Goal: Information Seeking & Learning: Learn about a topic

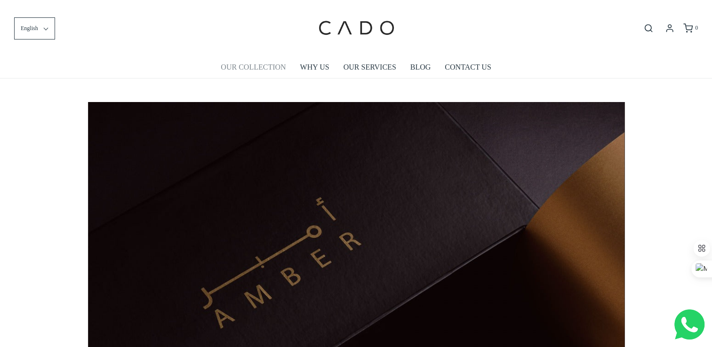
click at [258, 63] on link "OUR COLLECTION" at bounding box center [253, 67] width 65 height 22
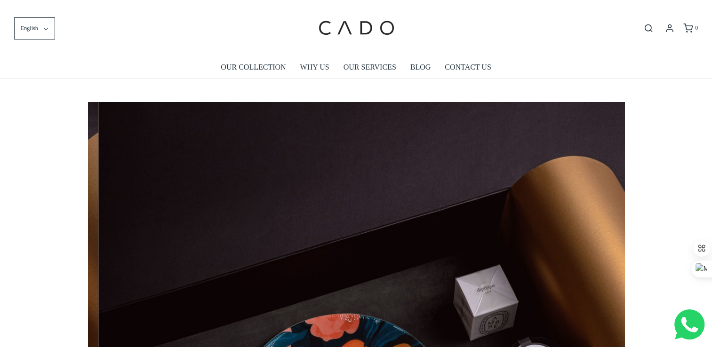
scroll to position [0, 1073]
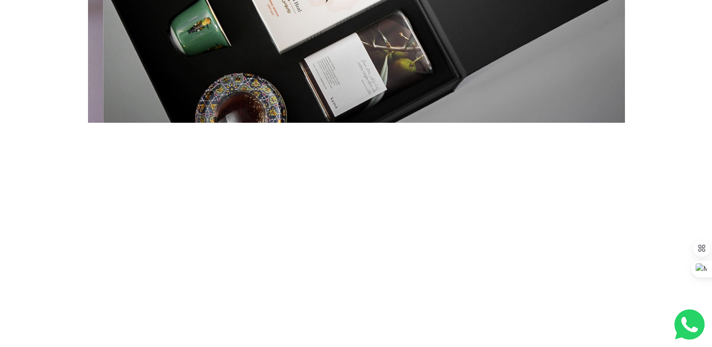
scroll to position [0, 5366]
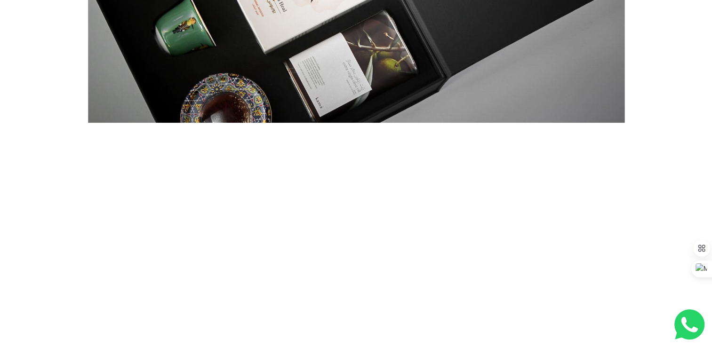
drag, startPoint x: 717, startPoint y: 65, endPoint x: 678, endPoint y: 31, distance: 51.4
click at [678, 31] on div "We have worked with local governments and private entities to create unmissable…" at bounding box center [356, 174] width 712 height 864
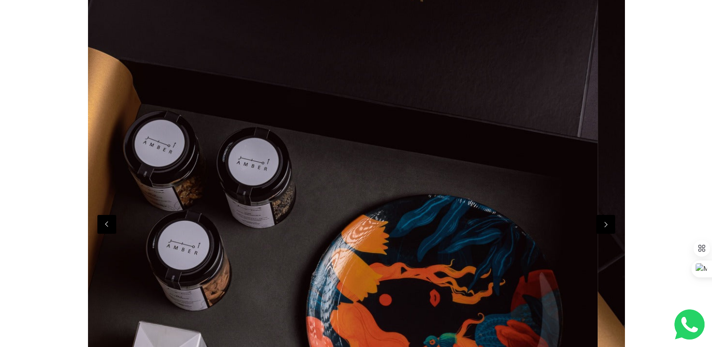
scroll to position [0, 3]
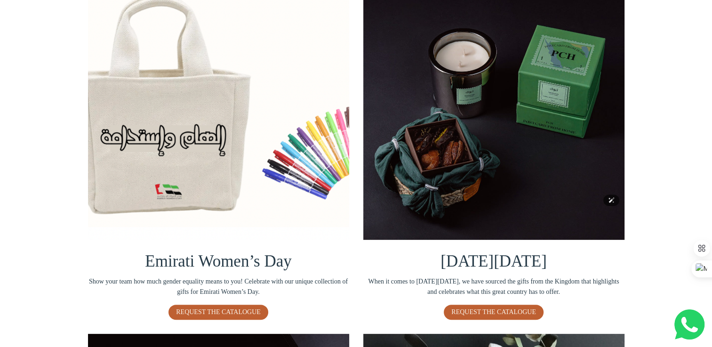
scroll to position [229, 0]
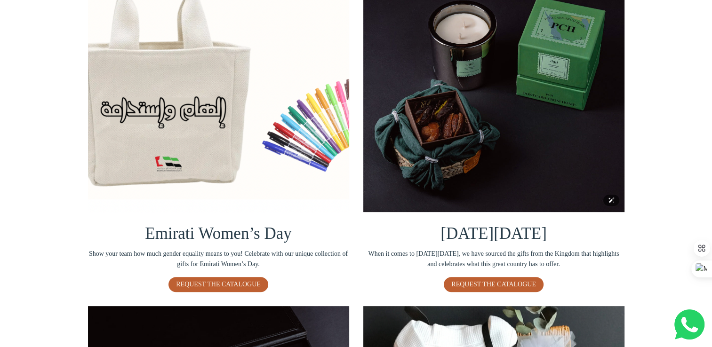
click at [502, 173] on img at bounding box center [493, 81] width 261 height 261
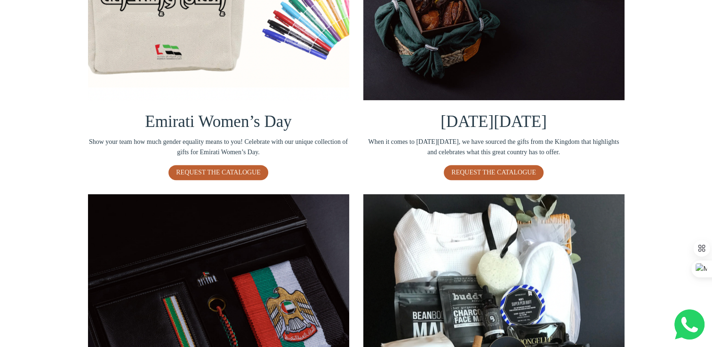
scroll to position [340, 0]
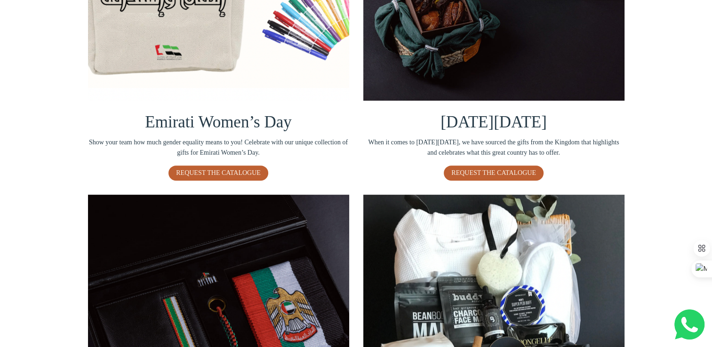
click at [460, 260] on img at bounding box center [493, 325] width 261 height 261
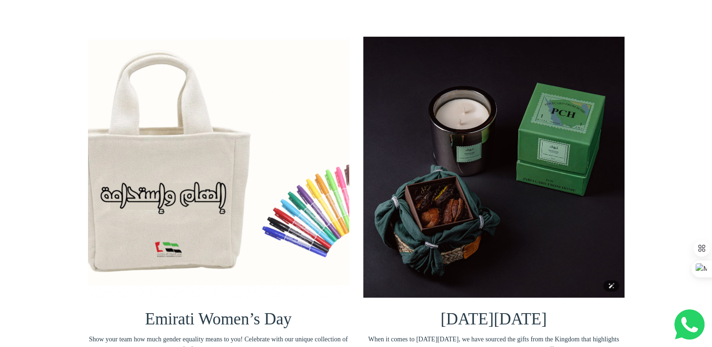
scroll to position [143, 0]
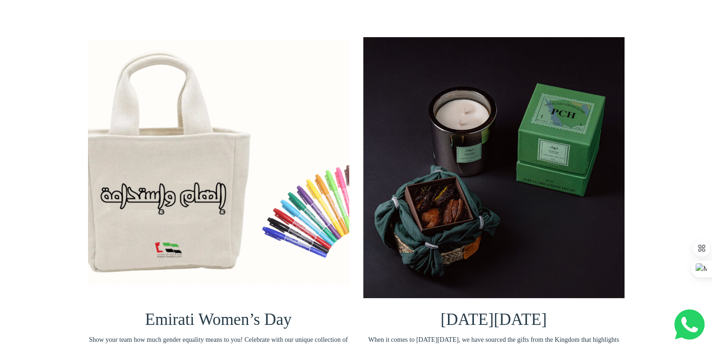
click at [478, 327] on span "Saudi National Day" at bounding box center [494, 320] width 106 height 18
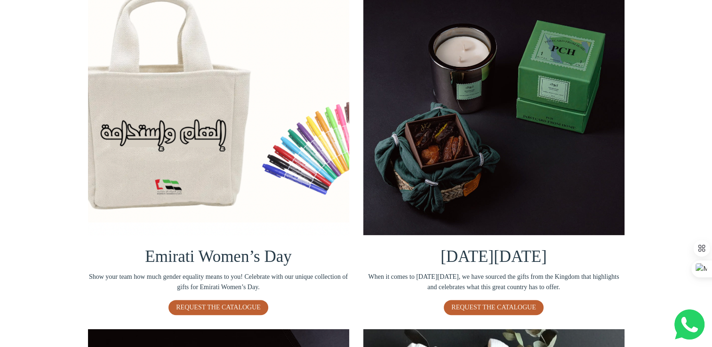
scroll to position [203, 0]
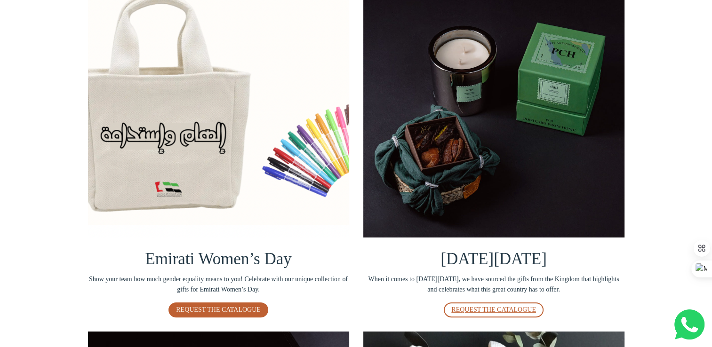
click at [509, 310] on span "REQUEST THE CATALOGUE" at bounding box center [493, 309] width 85 height 7
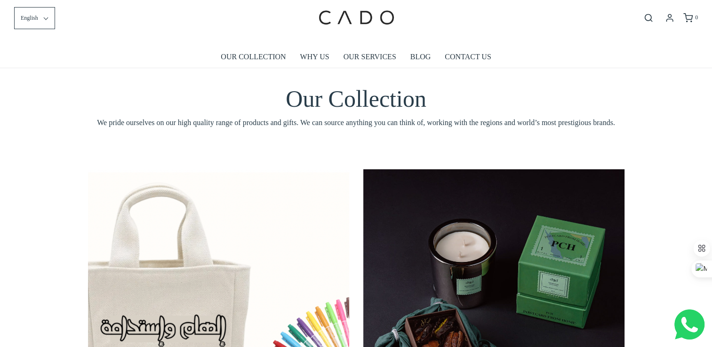
scroll to position [0, 0]
